Goal: Check status: Check status

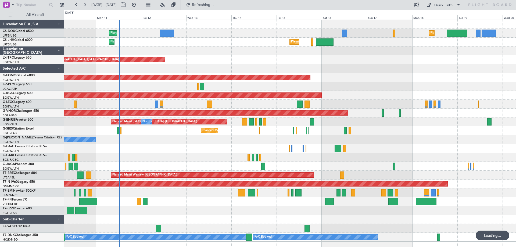
click at [246, 67] on div "Planned Maint [GEOGRAPHIC_DATA] ([GEOGRAPHIC_DATA]) Planned Maint [GEOGRAPHIC_D…" at bounding box center [289, 131] width 451 height 222
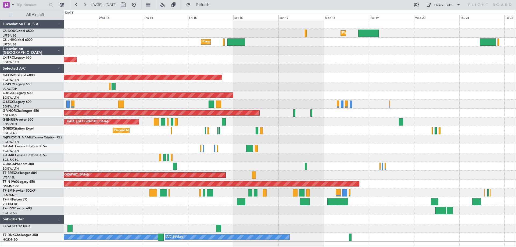
click at [296, 79] on div "Planned Maint [GEOGRAPHIC_DATA] ([GEOGRAPHIC_DATA]) Planned Maint [GEOGRAPHIC_D…" at bounding box center [289, 131] width 451 height 222
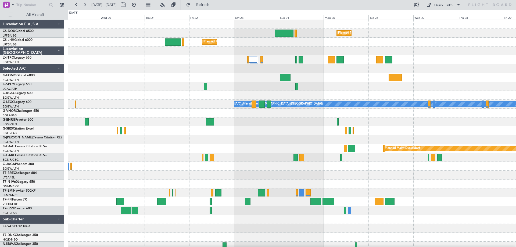
click at [241, 85] on div "Planned Maint [GEOGRAPHIC_DATA] ([GEOGRAPHIC_DATA]) Planned Maint [GEOGRAPHIC_D…" at bounding box center [291, 135] width 447 height 230
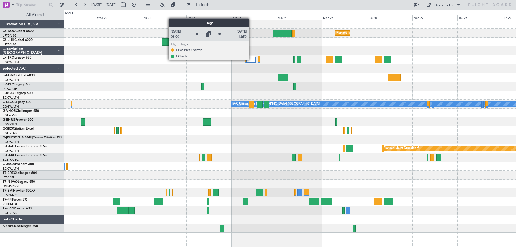
click at [251, 60] on div at bounding box center [250, 59] width 8 height 6
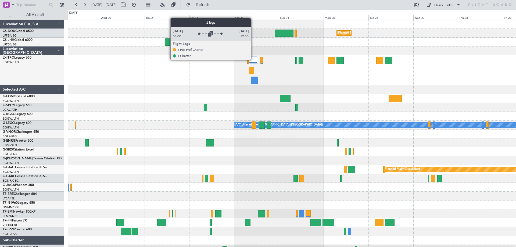
click at [253, 59] on div at bounding box center [253, 59] width 8 height 6
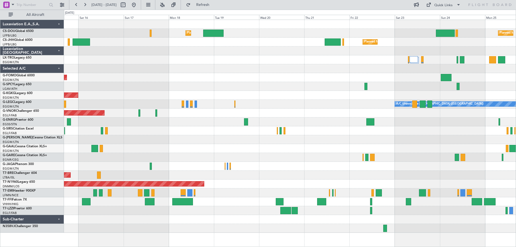
click at [378, 77] on div "Planned Maint [GEOGRAPHIC_DATA] ([GEOGRAPHIC_DATA]) Planned Maint [GEOGRAPHIC_D…" at bounding box center [289, 126] width 451 height 213
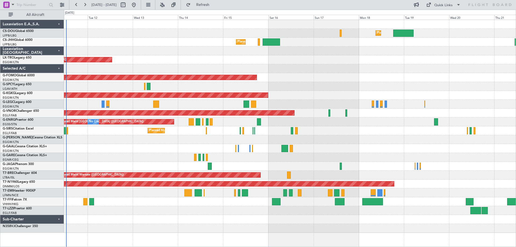
click at [379, 75] on div "Planned Maint Windsor Locks ([PERSON_NAME] Intl)" at bounding box center [289, 77] width 451 height 9
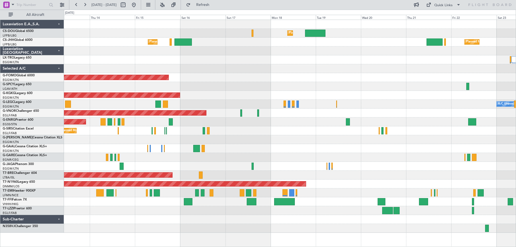
click at [218, 80] on div "Planned Maint Windsor Locks ([PERSON_NAME] Intl)" at bounding box center [289, 77] width 451 height 9
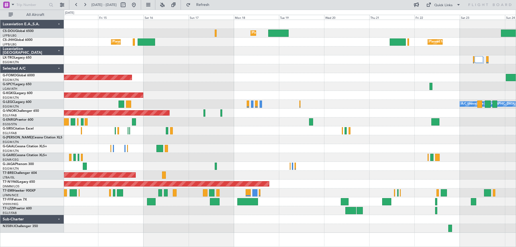
click at [244, 82] on div "Planned Maint [GEOGRAPHIC_DATA] ([GEOGRAPHIC_DATA]) Planned Maint [GEOGRAPHIC_D…" at bounding box center [289, 126] width 451 height 213
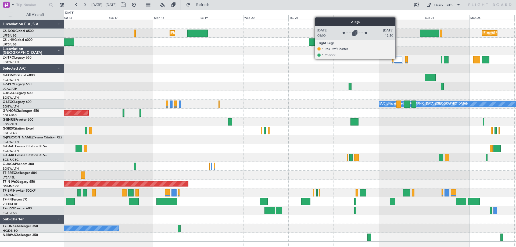
click at [397, 59] on div at bounding box center [397, 59] width 8 height 6
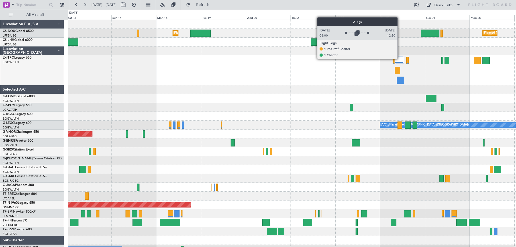
click at [400, 59] on div at bounding box center [398, 59] width 8 height 6
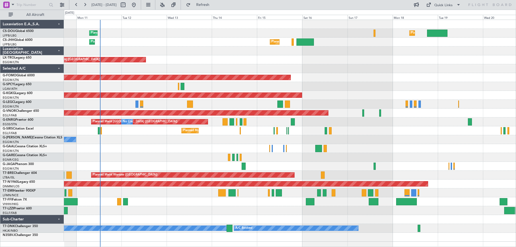
click at [400, 82] on div "Planned Maint [GEOGRAPHIC_DATA] ([GEOGRAPHIC_DATA]) Planned Maint [GEOGRAPHIC_D…" at bounding box center [289, 131] width 451 height 222
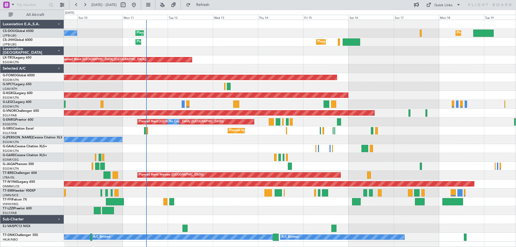
click at [241, 62] on div "Unplanned Maint [GEOGRAPHIC_DATA] ([GEOGRAPHIC_DATA]) Planned Maint" at bounding box center [289, 59] width 451 height 9
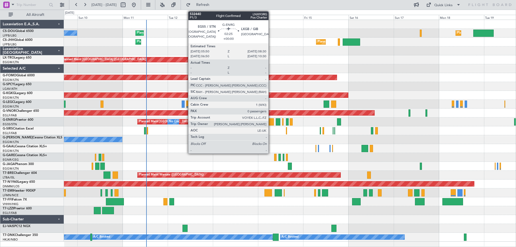
click at [271, 122] on div at bounding box center [270, 121] width 5 height 7
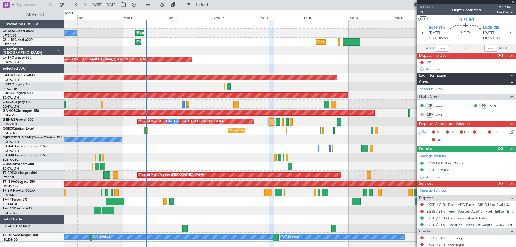
click at [513, 3] on span at bounding box center [512, 2] width 5 height 5
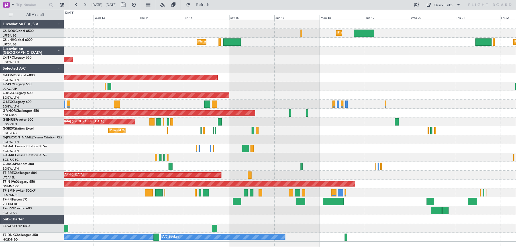
click at [277, 73] on div "Planned Maint [GEOGRAPHIC_DATA] ([GEOGRAPHIC_DATA]) Planned Maint [GEOGRAPHIC_D…" at bounding box center [289, 131] width 451 height 222
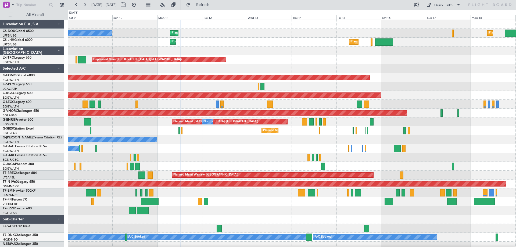
click at [330, 74] on div "Planned Maint Windsor Locks ([PERSON_NAME] Intl)" at bounding box center [291, 77] width 447 height 9
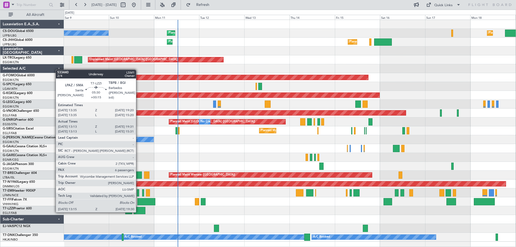
click at [138, 212] on div at bounding box center [139, 210] width 12 height 7
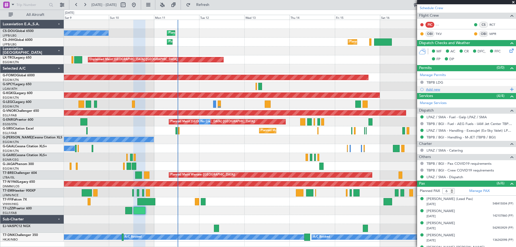
scroll to position [108, 0]
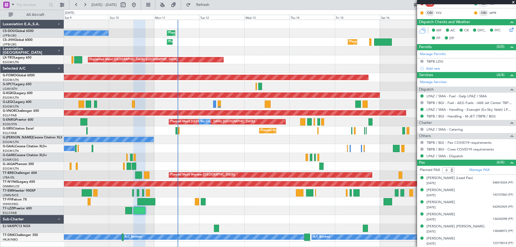
click at [513, 2] on span at bounding box center [512, 2] width 5 height 5
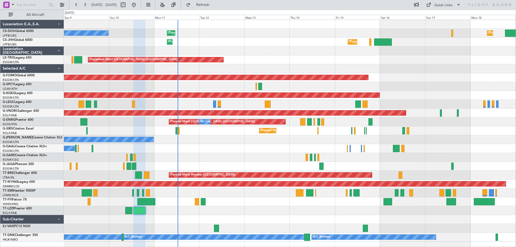
type input "0"
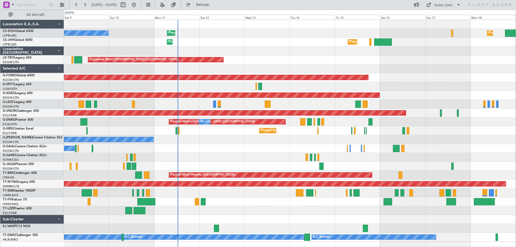
scroll to position [0, 0]
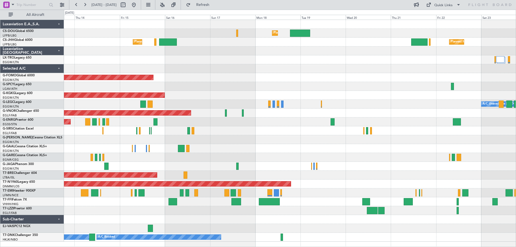
click at [121, 212] on div at bounding box center [289, 210] width 451 height 9
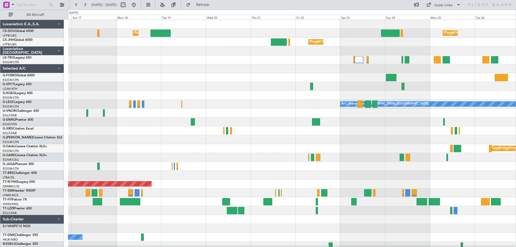
click at [137, 213] on div at bounding box center [291, 210] width 447 height 9
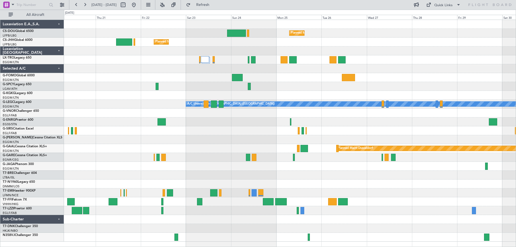
click at [214, 213] on div "Owner [GEOGRAPHIC_DATA] ([GEOGRAPHIC_DATA])" at bounding box center [289, 210] width 451 height 9
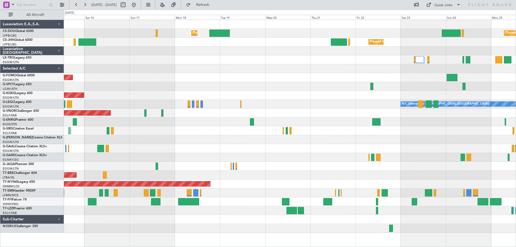
click at [367, 168] on div "Planned Maint [GEOGRAPHIC_DATA] ([GEOGRAPHIC_DATA]) Planned Maint [GEOGRAPHIC_D…" at bounding box center [289, 126] width 451 height 213
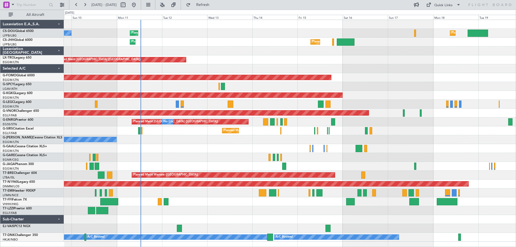
click at [194, 162] on div at bounding box center [289, 166] width 451 height 9
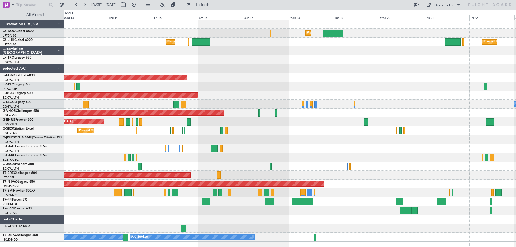
click at [297, 68] on div "Planned Maint [GEOGRAPHIC_DATA] ([GEOGRAPHIC_DATA]) Planned Maint [GEOGRAPHIC_D…" at bounding box center [289, 131] width 451 height 222
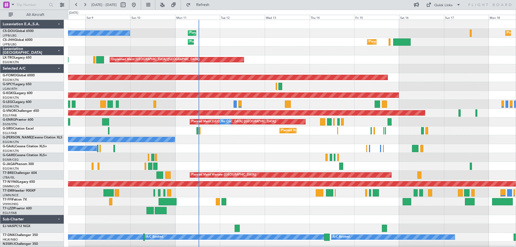
click at [425, 70] on div "Planned Maint [GEOGRAPHIC_DATA] ([GEOGRAPHIC_DATA]) Planned Maint [GEOGRAPHIC_D…" at bounding box center [291, 135] width 447 height 230
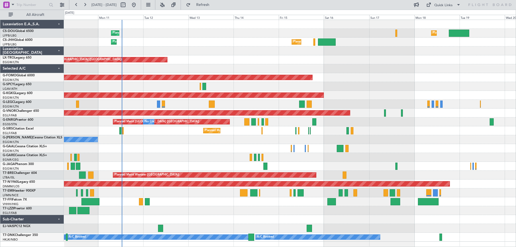
click at [331, 84] on div at bounding box center [289, 86] width 451 height 9
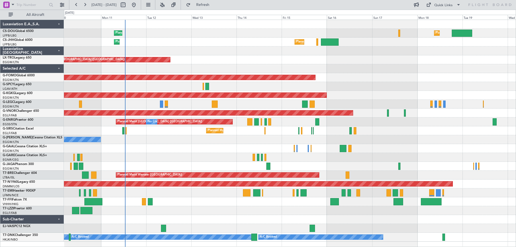
click at [199, 59] on div "Unplanned Maint [GEOGRAPHIC_DATA] ([GEOGRAPHIC_DATA]) Planned Maint" at bounding box center [289, 59] width 451 height 9
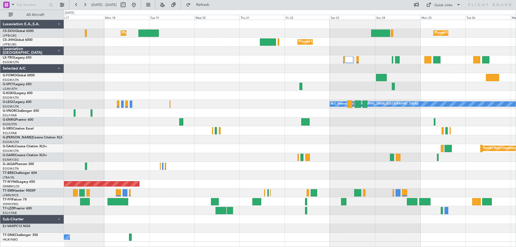
click at [130, 66] on div "Planned Maint [GEOGRAPHIC_DATA] ([GEOGRAPHIC_DATA]) Planned Maint [GEOGRAPHIC_D…" at bounding box center [289, 131] width 451 height 222
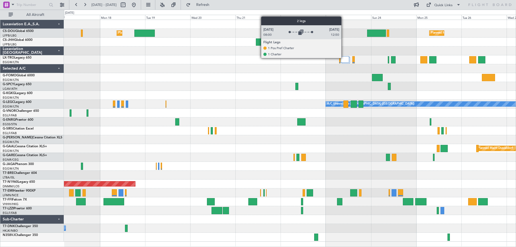
click at [343, 58] on div at bounding box center [344, 59] width 8 height 6
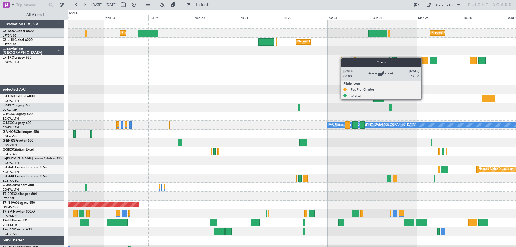
click at [343, 58] on div at bounding box center [346, 59] width 8 height 6
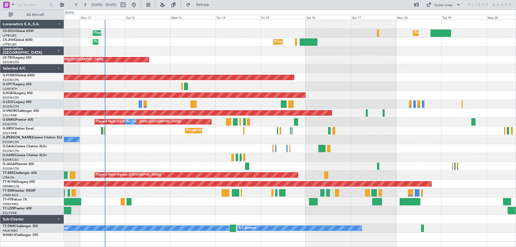
click at [438, 64] on div at bounding box center [289, 68] width 451 height 9
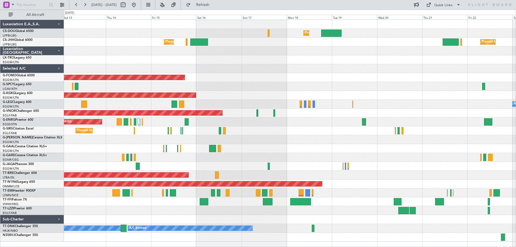
click at [305, 67] on div at bounding box center [289, 68] width 451 height 9
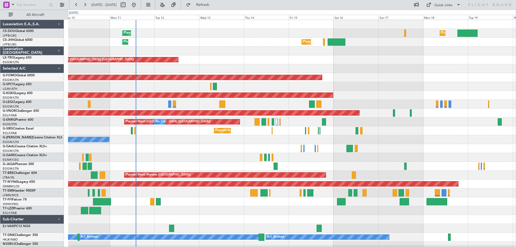
click at [343, 88] on div "Planned Maint [GEOGRAPHIC_DATA] ([GEOGRAPHIC_DATA]) Planned Maint [GEOGRAPHIC_D…" at bounding box center [291, 135] width 447 height 230
